Goal: Submit feedback/report problem

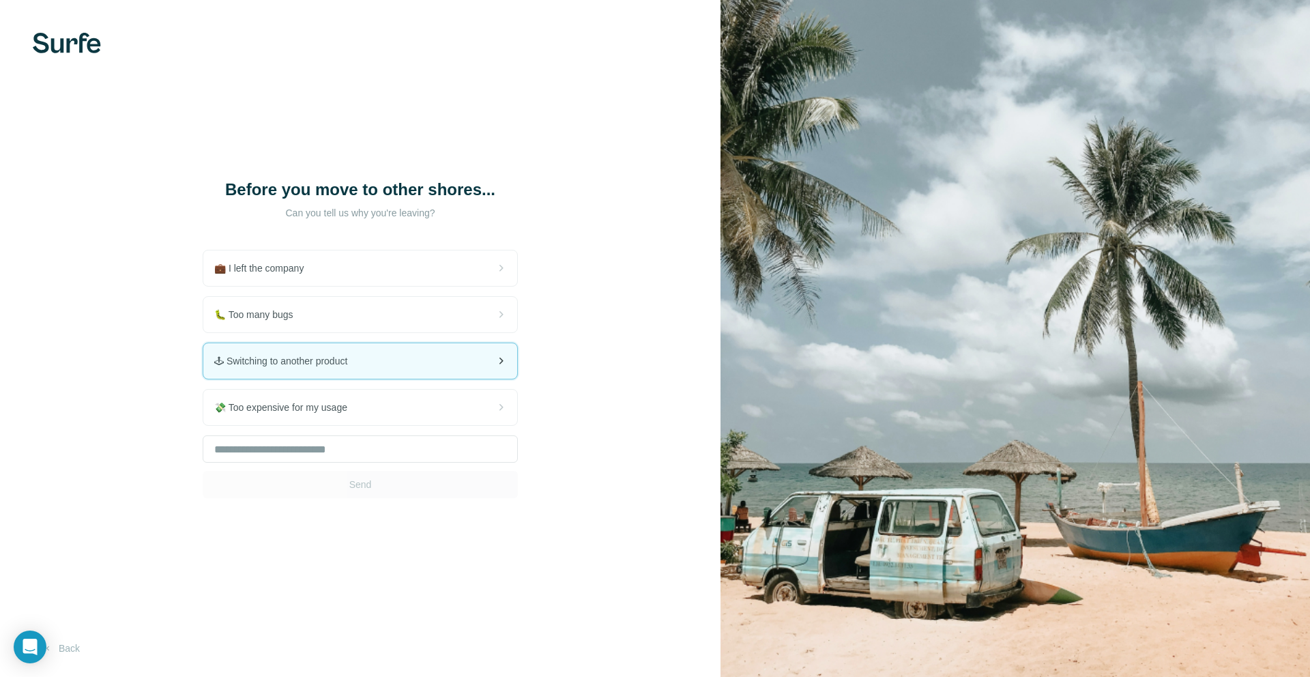
click at [428, 372] on div "🕹 Switching to another product" at bounding box center [360, 360] width 314 height 35
click at [404, 511] on div "Before you move to other shores... Can you tell us why you're leaving? 💼 I left…" at bounding box center [360, 338] width 720 height 677
click at [440, 364] on div "🕹 Switching to another product" at bounding box center [360, 360] width 314 height 35
click at [417, 458] on input "text" at bounding box center [360, 448] width 315 height 27
type input "***"
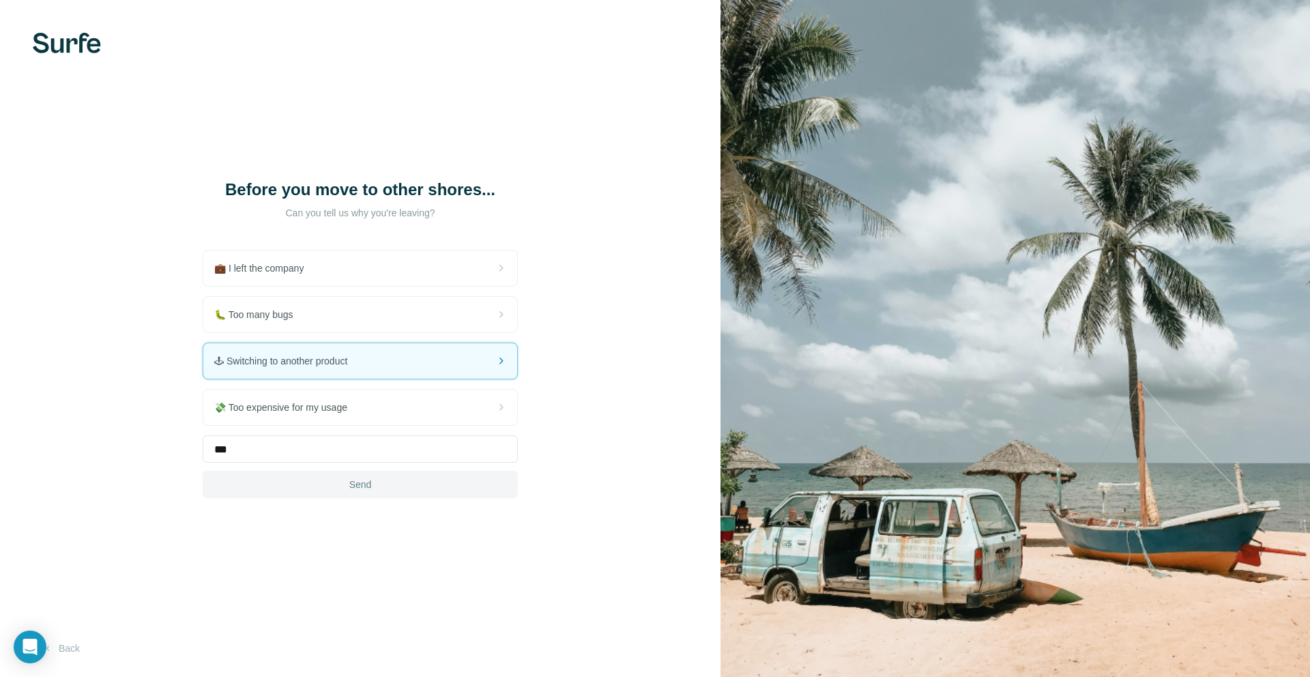
click at [415, 498] on button "Send" at bounding box center [360, 484] width 315 height 27
click at [417, 498] on button "Send" at bounding box center [360, 484] width 315 height 27
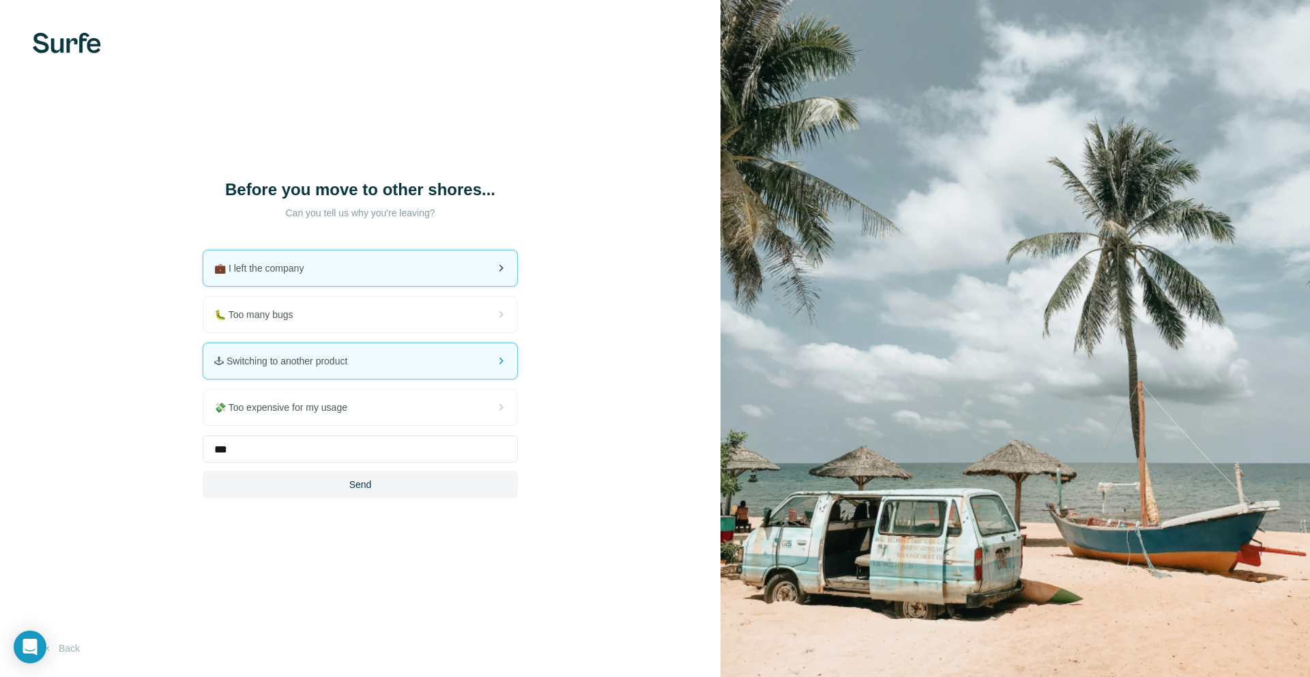
click at [361, 266] on div "💼 I left the company" at bounding box center [360, 267] width 314 height 35
click at [331, 522] on div "Before you move to other shores... Can you tell us why you're leaving? 💼 I left…" at bounding box center [360, 338] width 720 height 677
click at [331, 493] on button "Send" at bounding box center [360, 484] width 315 height 27
click at [331, 488] on button "Send" at bounding box center [360, 484] width 315 height 27
click at [335, 458] on input "***" at bounding box center [360, 448] width 315 height 27
